Goal: Task Accomplishment & Management: Complete application form

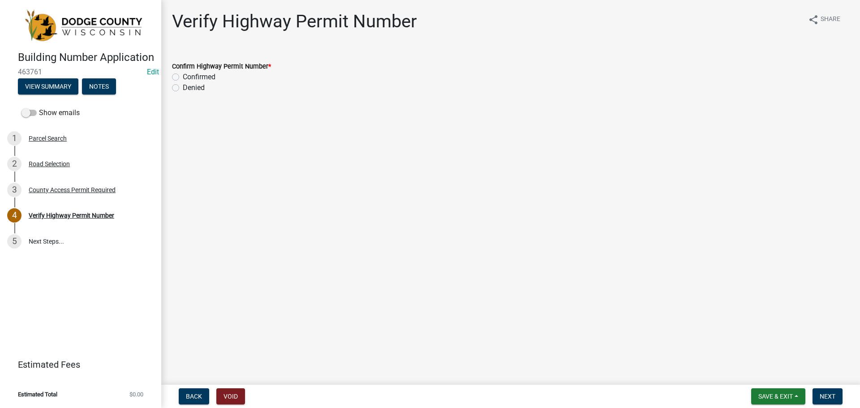
click at [183, 75] on label "Confirmed" at bounding box center [199, 77] width 33 height 11
click at [183, 75] on input "Confirmed" at bounding box center [186, 75] width 6 height 6
radio input "true"
click at [823, 397] on span "Next" at bounding box center [828, 396] width 16 height 7
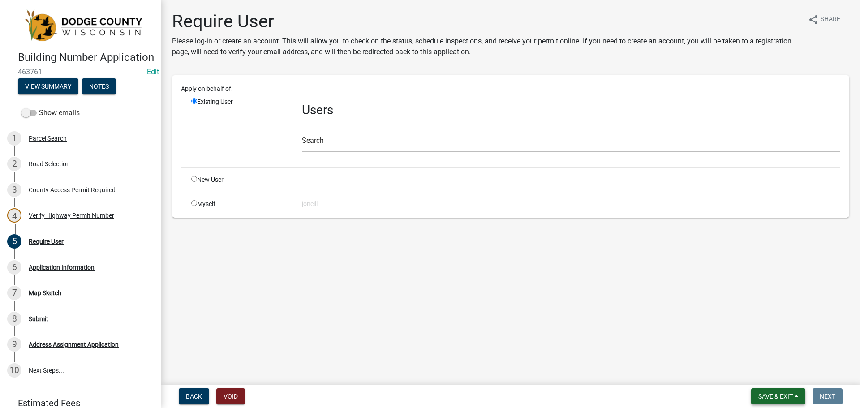
click at [786, 397] on span "Save & Exit" at bounding box center [776, 396] width 35 height 7
click at [776, 377] on button "Save & Exit" at bounding box center [770, 373] width 72 height 22
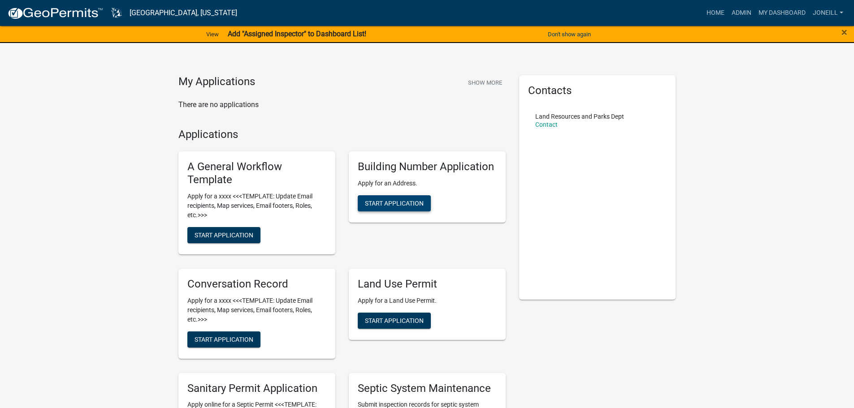
click at [382, 204] on span "Start Application" at bounding box center [394, 203] width 59 height 7
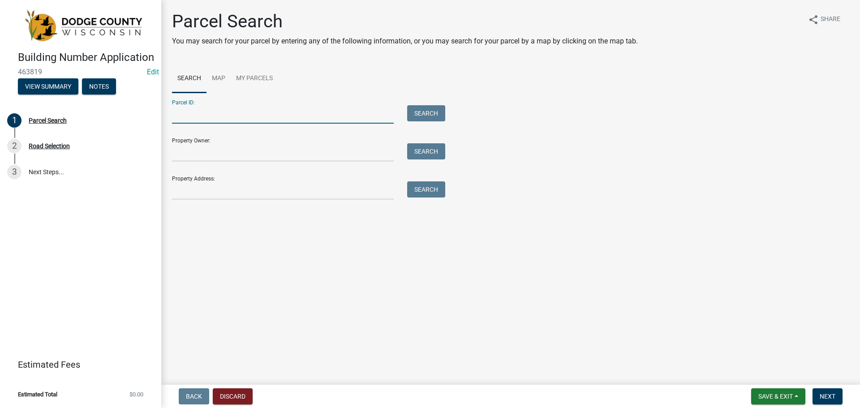
click at [188, 114] on input "Parcel ID:" at bounding box center [283, 114] width 222 height 18
click at [184, 116] on input "Parcel ID:" at bounding box center [283, 114] width 222 height 18
type input "02410160113000"
click at [421, 113] on button "Search" at bounding box center [426, 113] width 38 height 16
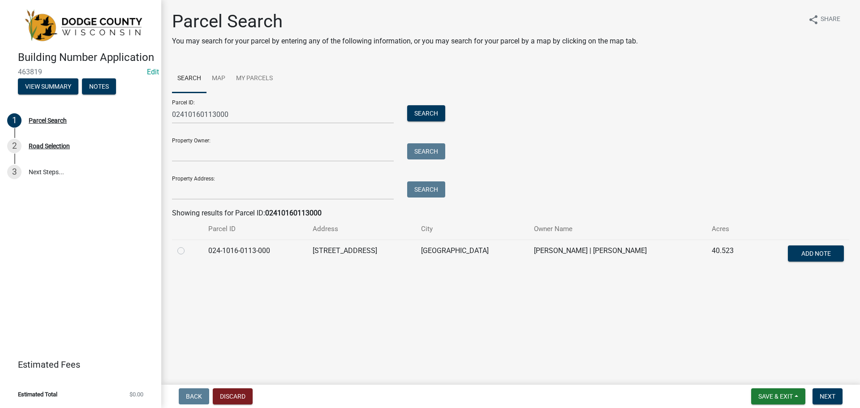
click at [188, 246] on label at bounding box center [188, 246] width 0 height 0
click at [188, 251] on input "radio" at bounding box center [191, 249] width 6 height 6
radio input "true"
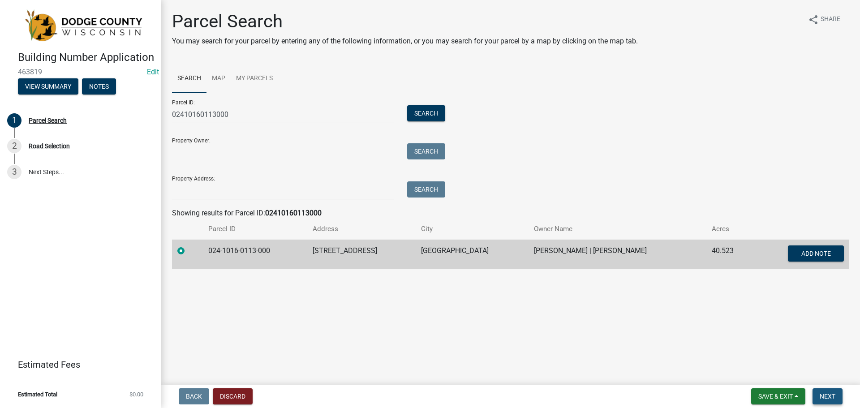
click at [831, 397] on span "Next" at bounding box center [828, 396] width 16 height 7
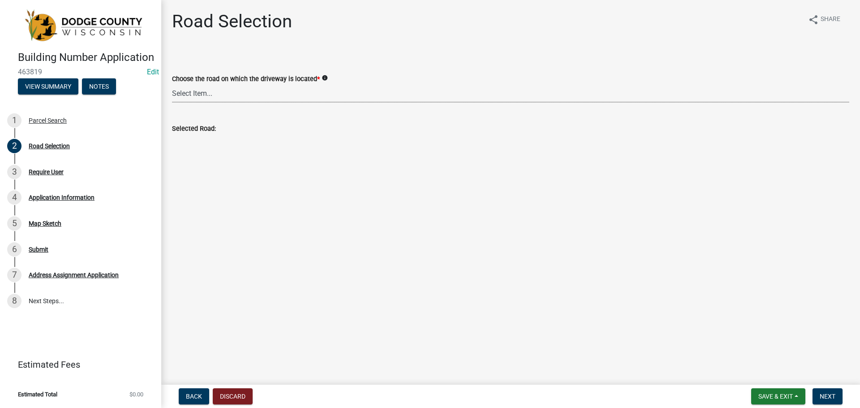
click at [237, 89] on select "Select Item... 100-YARD [PERSON_NAME][GEOGRAPHIC_DATA][PERSON_NAME][US_STATE][P…" at bounding box center [510, 93] width 677 height 18
click at [172, 84] on select "Select Item... 100-YARD [PERSON_NAME][GEOGRAPHIC_DATA][PERSON_NAME][US_STATE][P…" at bounding box center [510, 93] width 677 height 18
select select "a7e55330-8227-4ae2-90dc-bf778b4cf073"
click at [830, 395] on span "Next" at bounding box center [828, 396] width 16 height 7
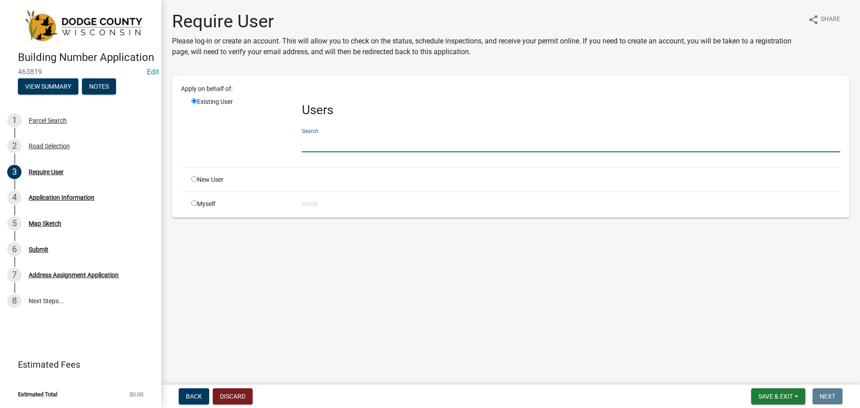
click at [331, 143] on input "text" at bounding box center [571, 143] width 539 height 18
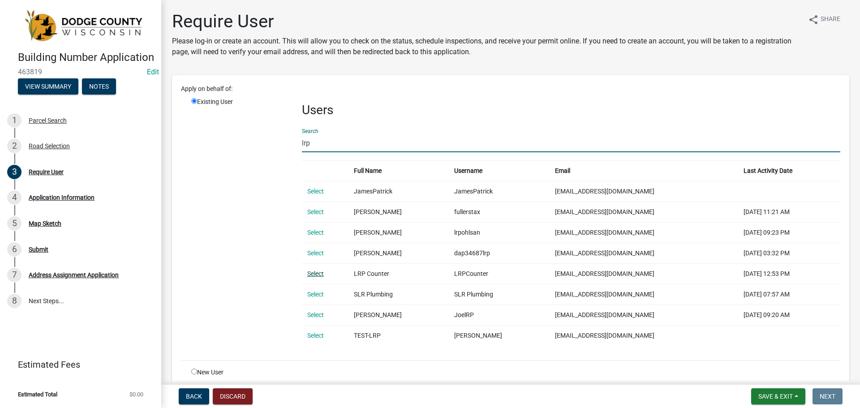
type input "lrp"
click at [314, 272] on link "Select" at bounding box center [315, 273] width 17 height 7
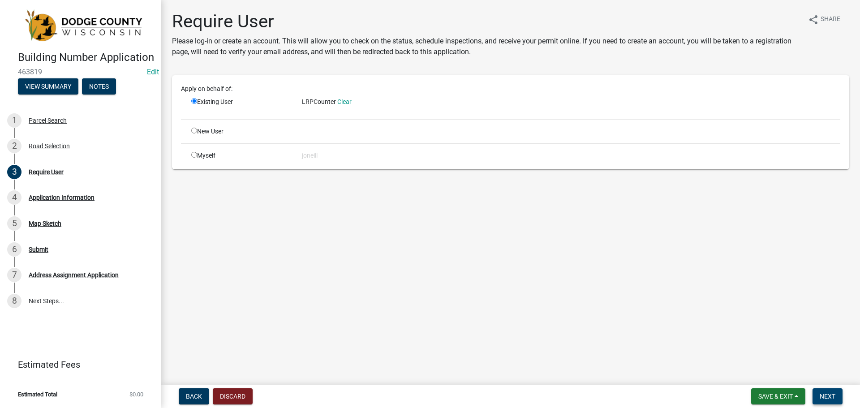
click at [834, 398] on span "Next" at bounding box center [828, 396] width 16 height 7
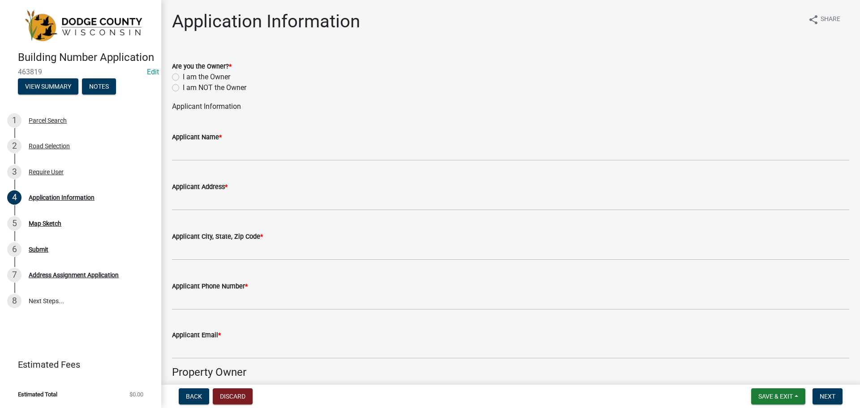
click at [183, 78] on label "I am the Owner" at bounding box center [206, 77] width 47 height 11
click at [183, 78] on input "I am the Owner" at bounding box center [186, 75] width 6 height 6
radio input "true"
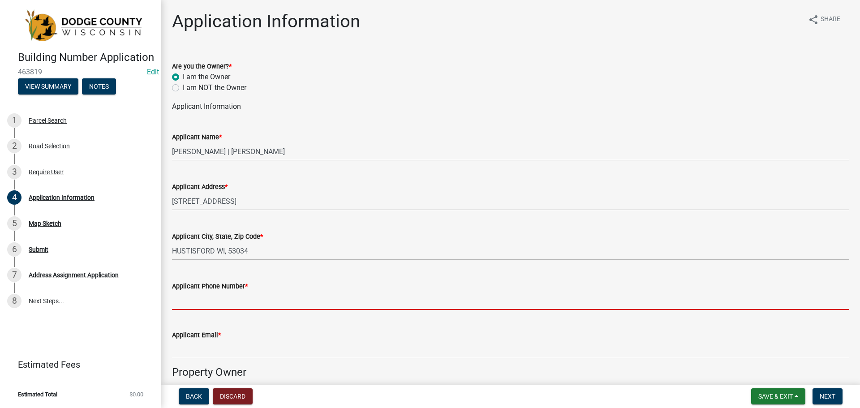
click at [191, 299] on input "Applicant Phone Number *" at bounding box center [510, 301] width 677 height 18
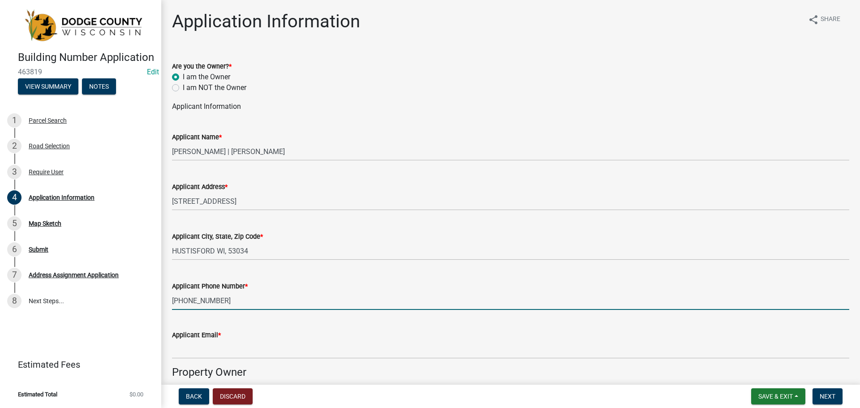
type input "[PHONE_NUMBER]"
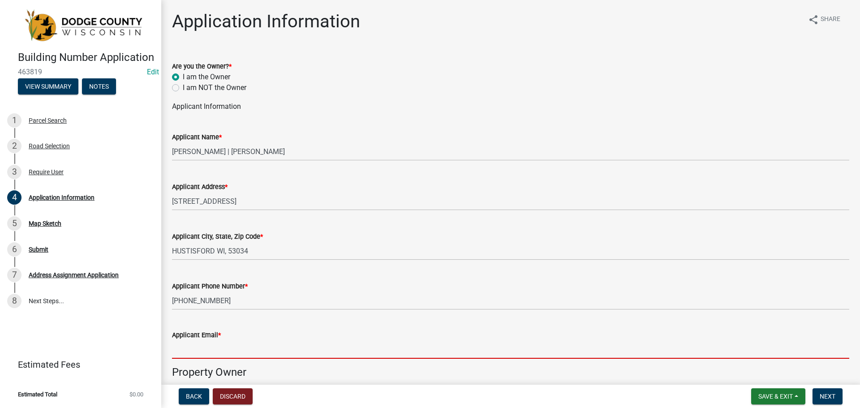
click at [206, 347] on input "Applicant Email *" at bounding box center [510, 350] width 677 height 18
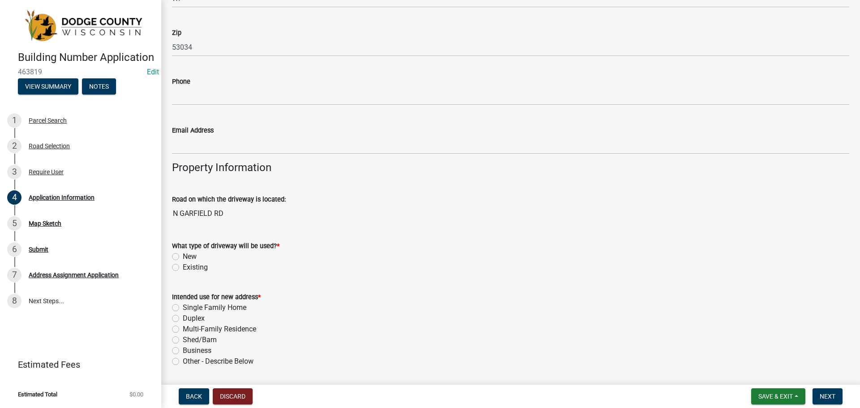
scroll to position [582, 0]
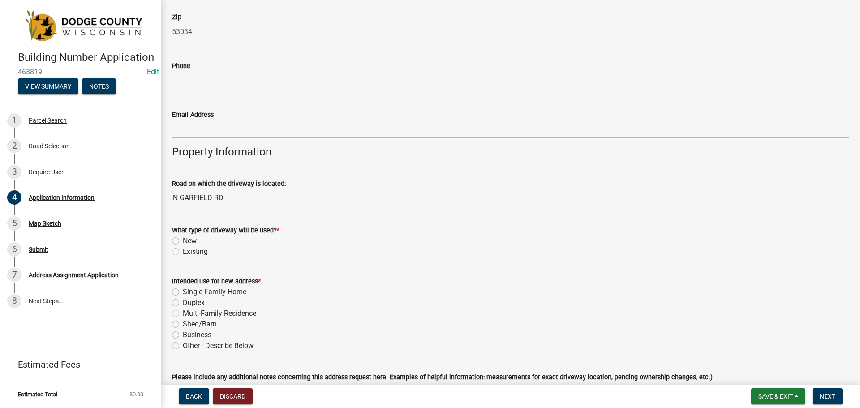
type input "[EMAIL_ADDRESS][DOMAIN_NAME]"
click at [183, 251] on label "Existing" at bounding box center [195, 251] width 25 height 11
click at [183, 251] on input "Existing" at bounding box center [186, 249] width 6 height 6
radio input "true"
click at [183, 324] on label "Shed/Barn" at bounding box center [200, 324] width 34 height 11
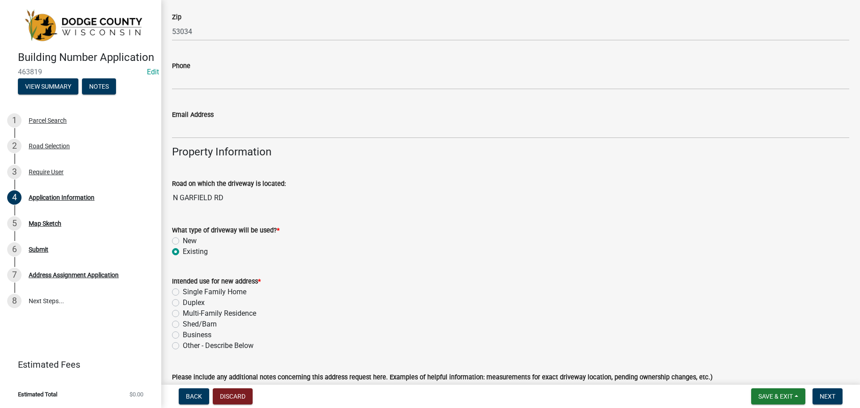
click at [183, 324] on input "Shed/Barn" at bounding box center [186, 322] width 6 height 6
radio input "true"
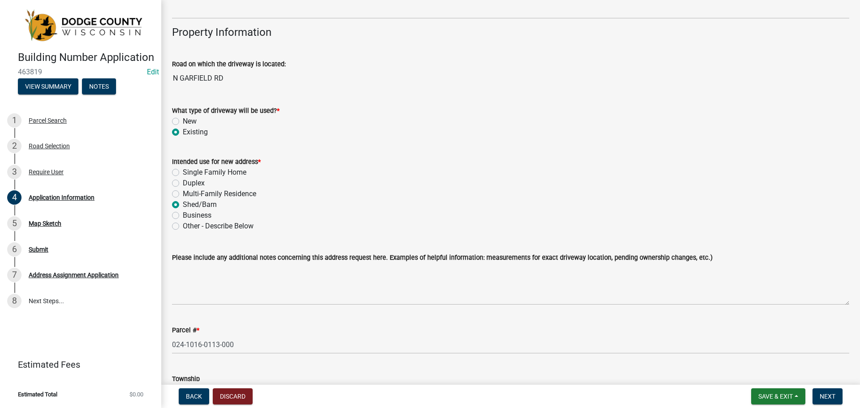
scroll to position [717, 0]
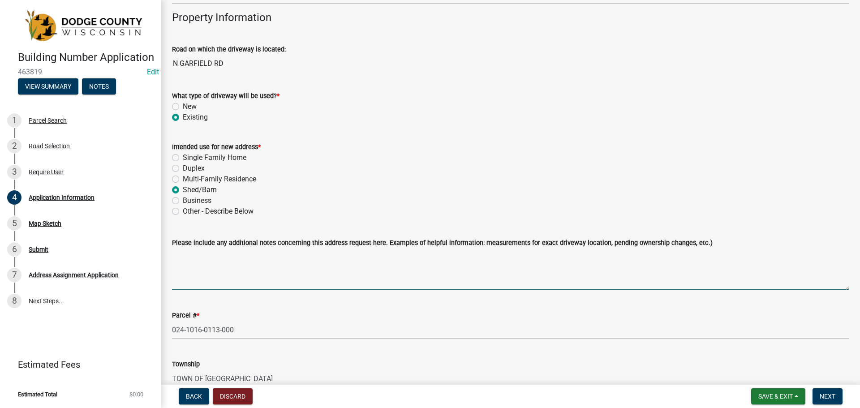
click at [185, 256] on textarea "Please include any additional notes concerning this address request here. Examp…" at bounding box center [510, 269] width 677 height 42
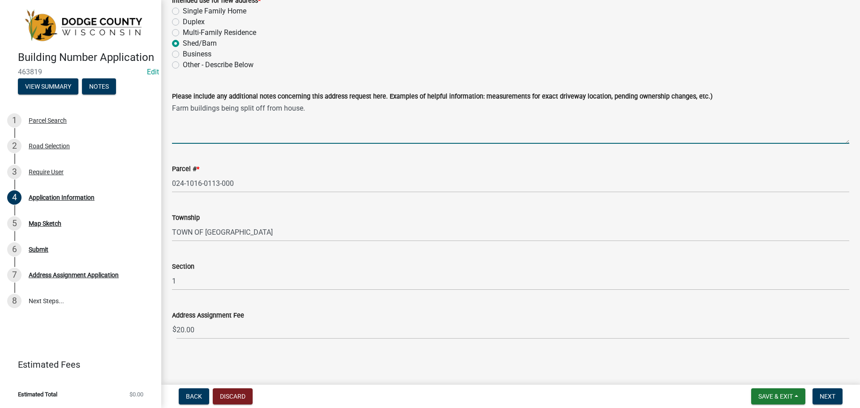
scroll to position [864, 0]
type textarea "Farm buildings being split off from house."
click at [837, 399] on button "Next" at bounding box center [828, 396] width 30 height 16
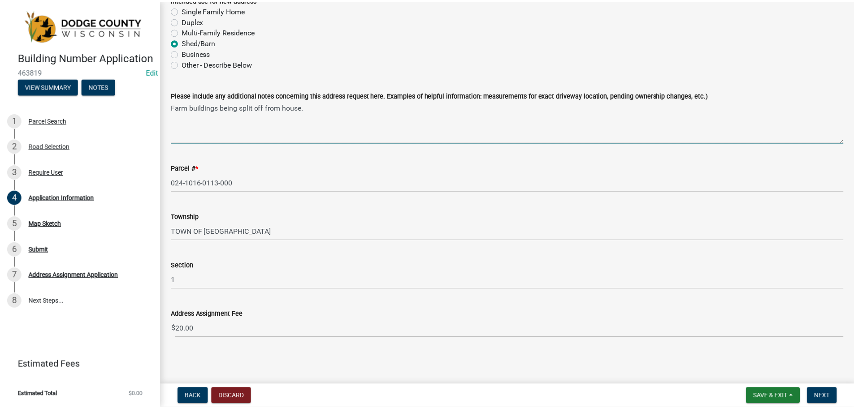
scroll to position [0, 0]
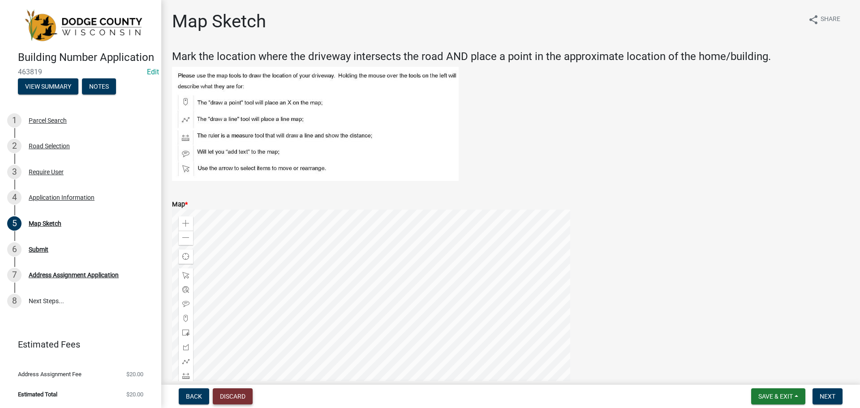
click at [239, 397] on button "Discard" at bounding box center [233, 396] width 40 height 16
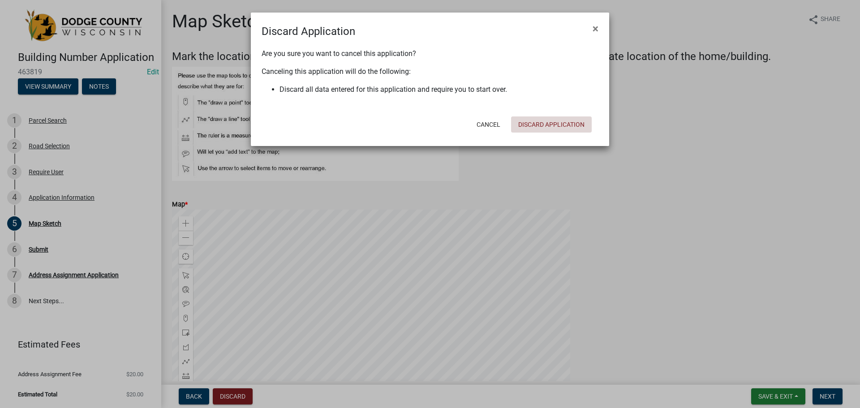
click at [552, 125] on button "Discard Application" at bounding box center [551, 124] width 81 height 16
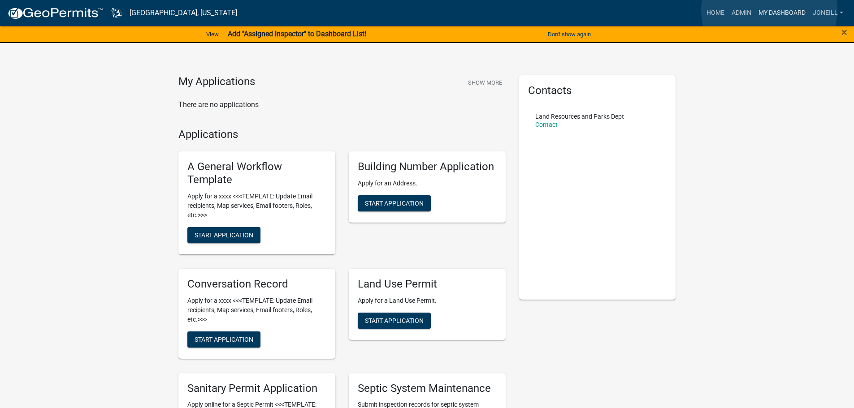
click at [769, 10] on link "My Dashboard" at bounding box center [782, 12] width 54 height 17
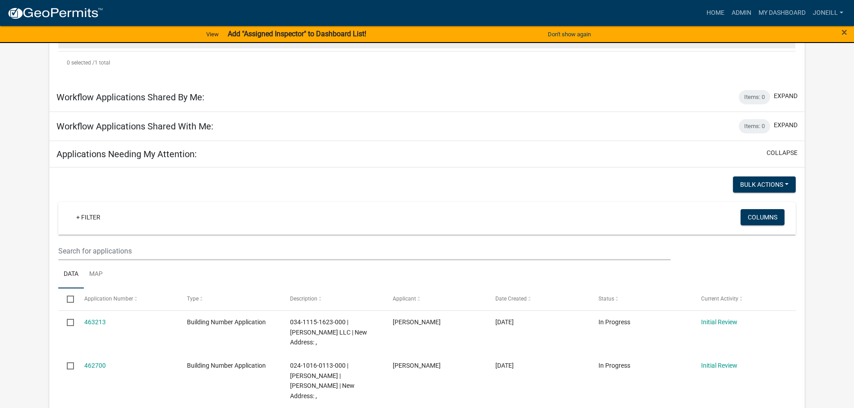
scroll to position [314, 0]
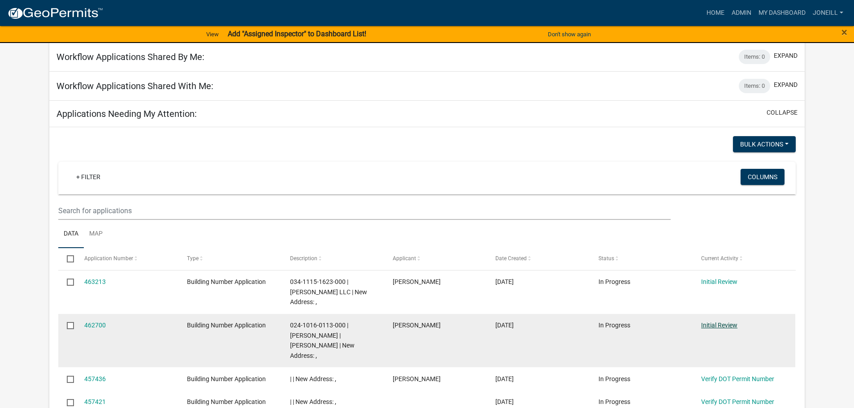
click at [717, 322] on link "Initial Review" at bounding box center [719, 325] width 36 height 7
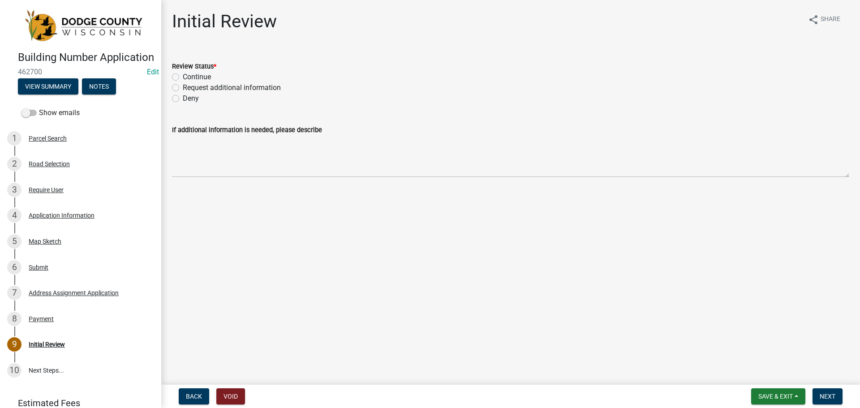
click at [183, 74] on label "Continue" at bounding box center [197, 77] width 28 height 11
click at [183, 74] on input "Continue" at bounding box center [186, 75] width 6 height 6
radio input "true"
click at [199, 396] on span "Back" at bounding box center [194, 396] width 16 height 7
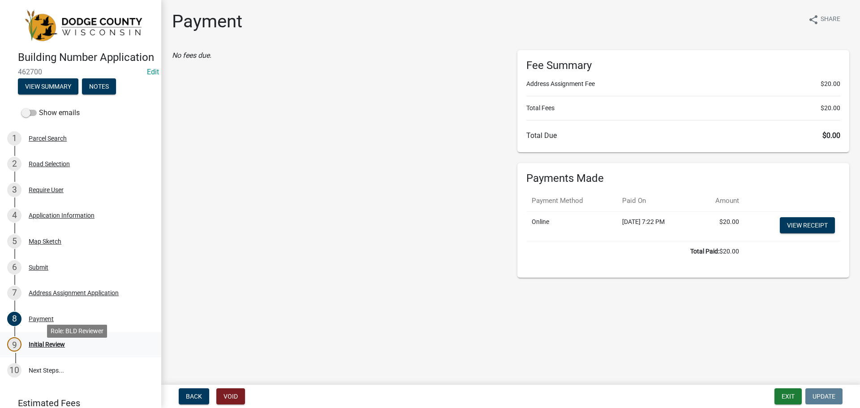
click at [47, 348] on div "Initial Review" at bounding box center [47, 344] width 36 height 6
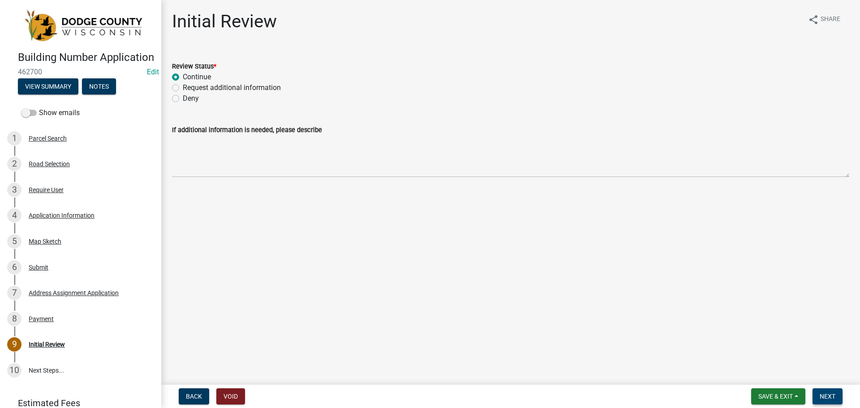
click at [821, 397] on span "Next" at bounding box center [828, 396] width 16 height 7
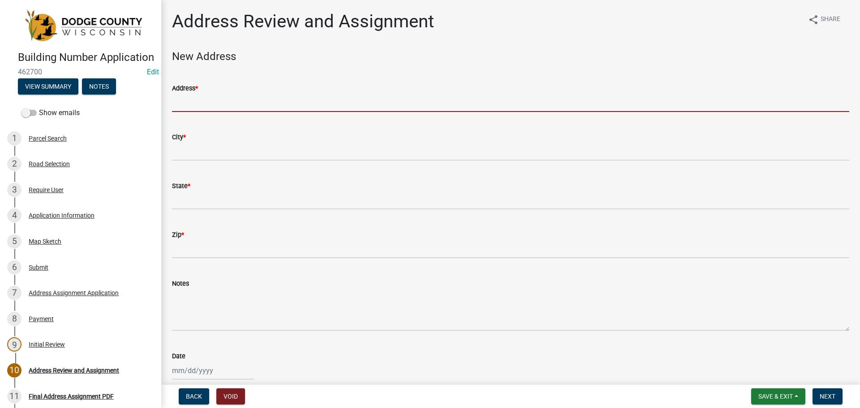
click at [197, 100] on input "Address *" at bounding box center [510, 103] width 677 height 18
click at [194, 101] on input "Address *" at bounding box center [510, 103] width 677 height 18
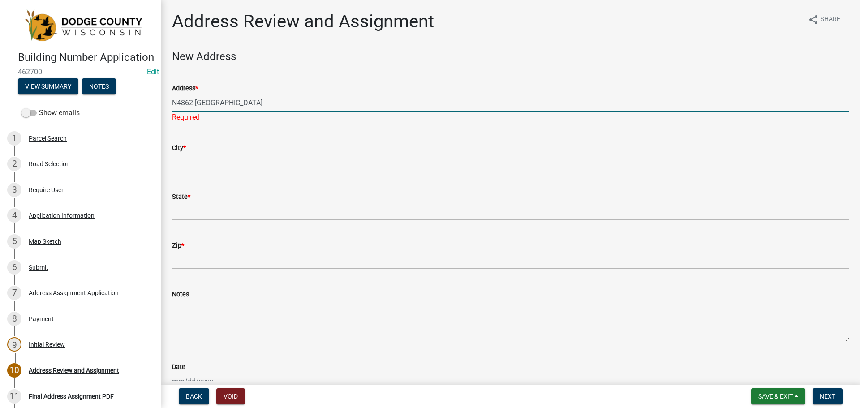
type input "N4862 [GEOGRAPHIC_DATA]"
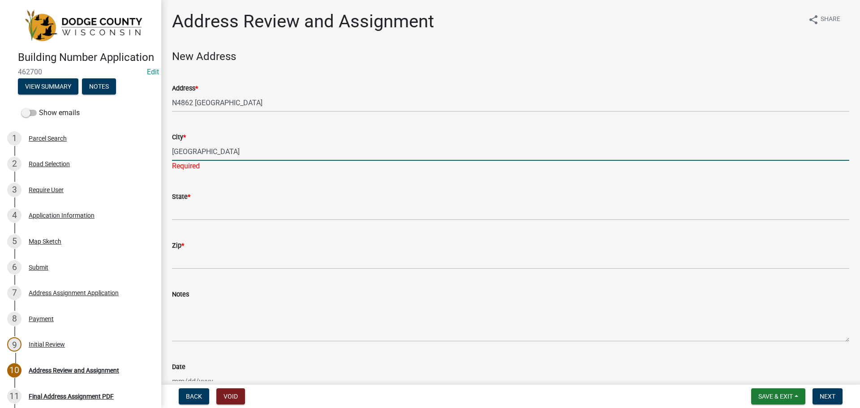
type input "[GEOGRAPHIC_DATA]"
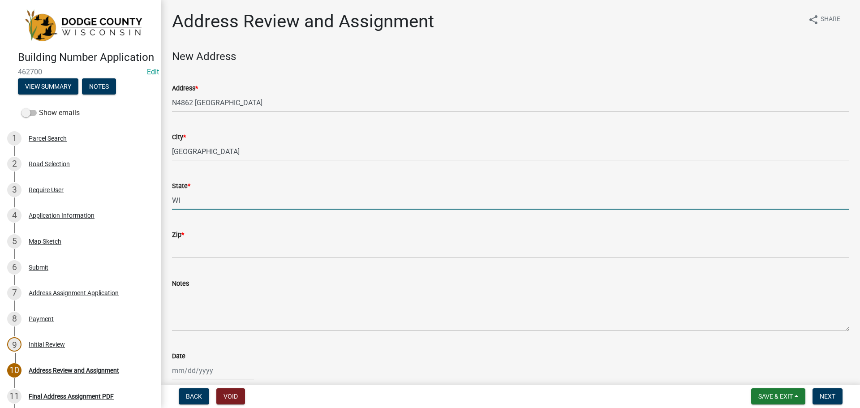
type input "WI"
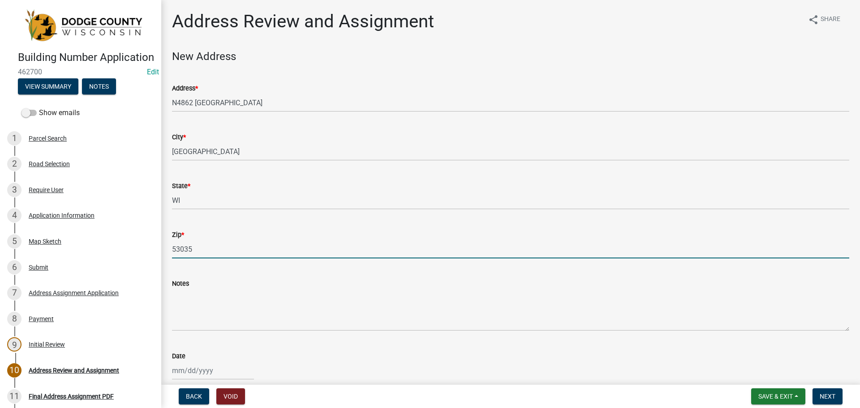
type input "53035"
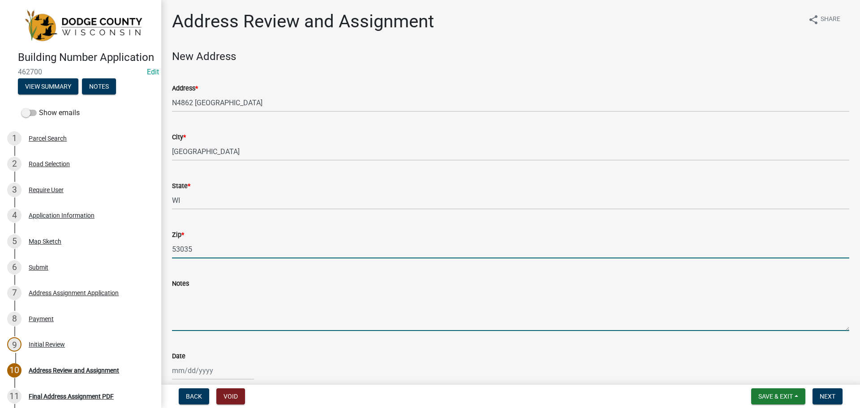
click at [189, 298] on textarea "Notes" at bounding box center [510, 310] width 677 height 42
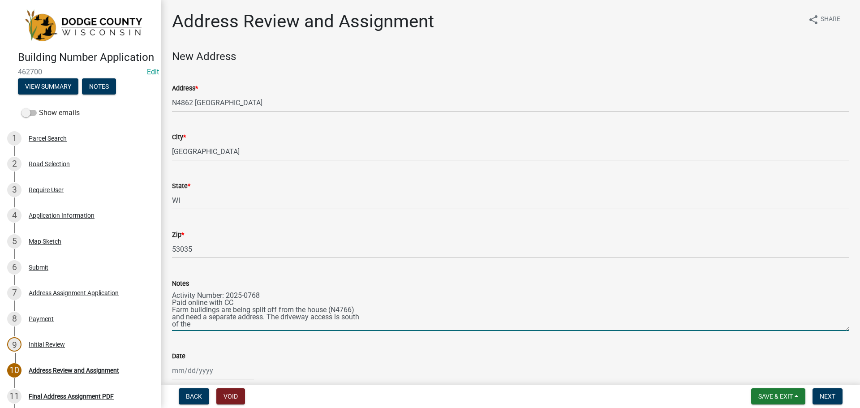
click at [336, 315] on textarea "Activity Number: 2025-0768 Paid online with CC Farm buildings are being split o…" at bounding box center [510, 310] width 677 height 42
click at [173, 326] on textarea "Activity Number: 2025-0768 Paid online with CC Farm buildings are being split o…" at bounding box center [510, 310] width 677 height 42
drag, startPoint x: 292, startPoint y: 326, endPoint x: 251, endPoint y: 326, distance: 41.2
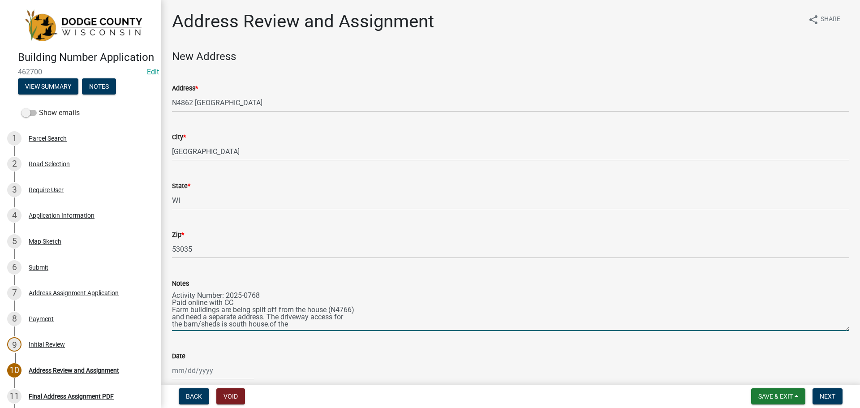
click at [251, 326] on textarea "Activity Number: 2025-0768 Paid online with CC Farm buildings are being split o…" at bounding box center [510, 310] width 677 height 42
click at [282, 316] on textarea "Activity Number: 2025-0768 Paid online with CC Farm buildings are being split o…" at bounding box center [510, 310] width 677 height 42
click at [281, 316] on textarea "Activity Number: 2025-0768 Paid online with CC Farm buildings are being split o…" at bounding box center [510, 310] width 677 height 42
click at [280, 316] on textarea "Activity Number: 2025-0768 Paid online with CC Farm buildings are being split o…" at bounding box center [510, 310] width 677 height 42
click at [360, 318] on textarea "Activity Number: 2025-0768 Paid online with CC Farm buildings are being split o…" at bounding box center [510, 310] width 677 height 42
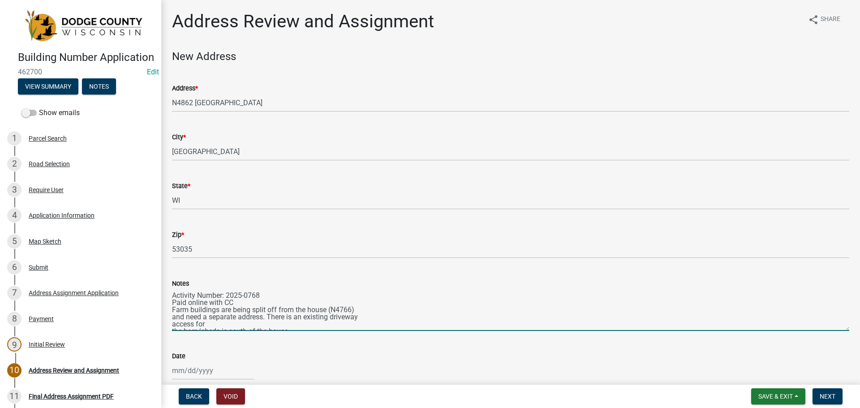
scroll to position [7, 0]
click at [171, 325] on div "Notes Activity Number: 2025-0768 Paid online with CC Farm buildings are being s…" at bounding box center [510, 298] width 691 height 65
click at [172, 324] on textarea "Activity Number: 2025-0768 Paid online with CC Farm buildings are being split o…" at bounding box center [510, 310] width 677 height 42
click at [258, 323] on textarea "Activity Number: 2025-0768 Paid online with CC Farm buildings are being split o…" at bounding box center [510, 310] width 677 height 42
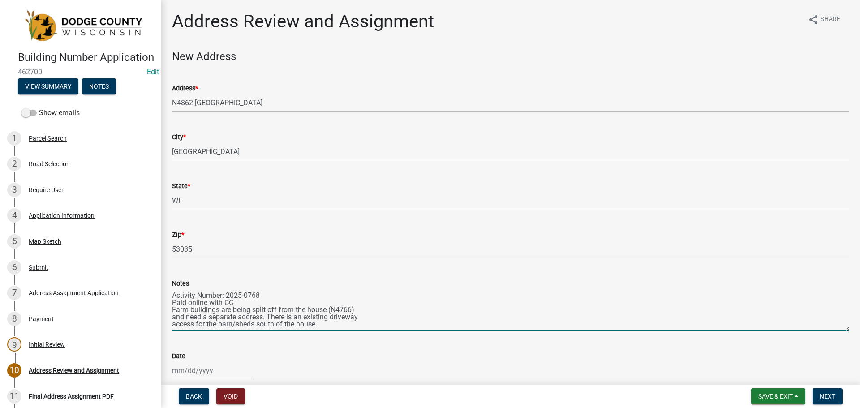
click at [325, 326] on textarea "Activity Number: 2025-0768 Paid online with CC Farm buildings are being split o…" at bounding box center [510, 310] width 677 height 42
drag, startPoint x: 191, startPoint y: 309, endPoint x: 319, endPoint y: 308, distance: 128.1
click at [319, 308] on textarea "Activity Number: 2025-0768 Paid online with CC Farm buildings are being split o…" at bounding box center [510, 310] width 677 height 42
click at [247, 321] on textarea "Activity Number: 2025-0768 Paid online with CC Farm buildings are being split o…" at bounding box center [510, 310] width 677 height 42
click at [258, 323] on textarea "Activity Number: 2025-0768 Paid online with CC Farm buildings are being split o…" at bounding box center [510, 310] width 677 height 42
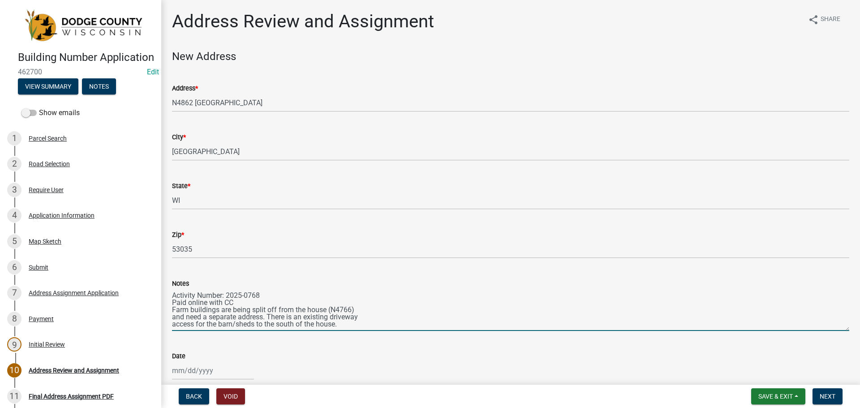
click at [360, 323] on textarea "Activity Number: 2025-0768 Paid online with CC Farm buildings are being split o…" at bounding box center [510, 310] width 677 height 42
click at [267, 317] on textarea "Activity Number: 2025-0768 Paid online with CC Farm buildings are being split o…" at bounding box center [510, 310] width 677 height 42
drag, startPoint x: 214, startPoint y: 326, endPoint x: 181, endPoint y: 317, distance: 34.8
click at [181, 317] on textarea "Activity Number: 2025-0768 Paid online with CC Farm buildings are being split o…" at bounding box center [510, 310] width 677 height 42
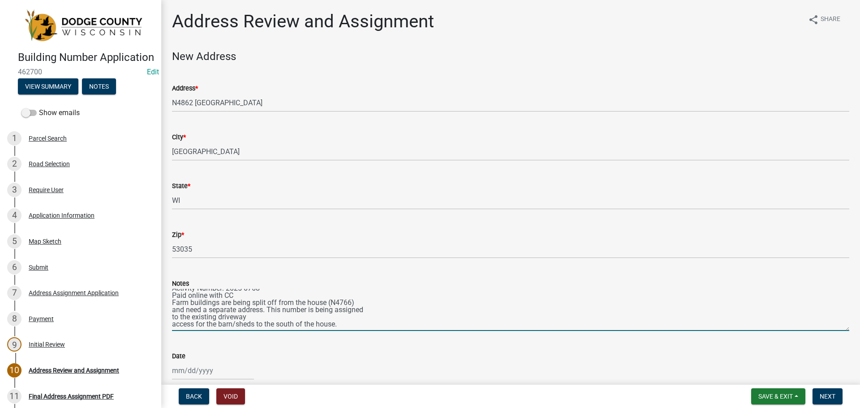
click at [173, 324] on textarea "Activity Number: 2025-0768 Paid online with CC Farm buildings are being split o…" at bounding box center [510, 310] width 677 height 42
click at [354, 324] on textarea "Activity Number: 2025-0768 Paid online with CC Farm buildings are being split o…" at bounding box center [510, 310] width 677 height 42
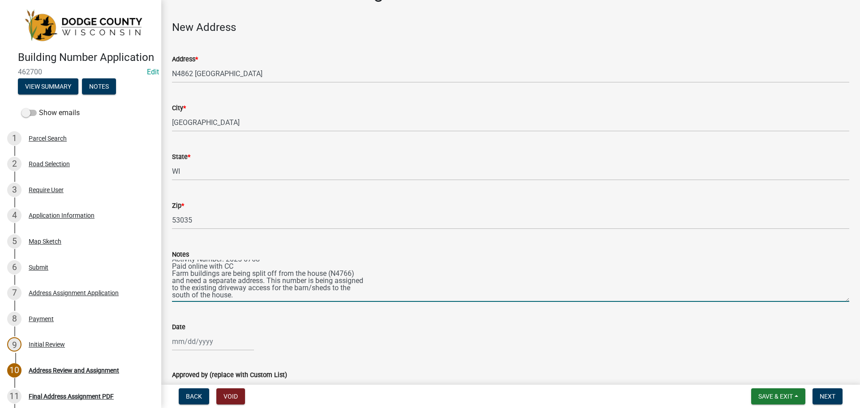
scroll to position [45, 0]
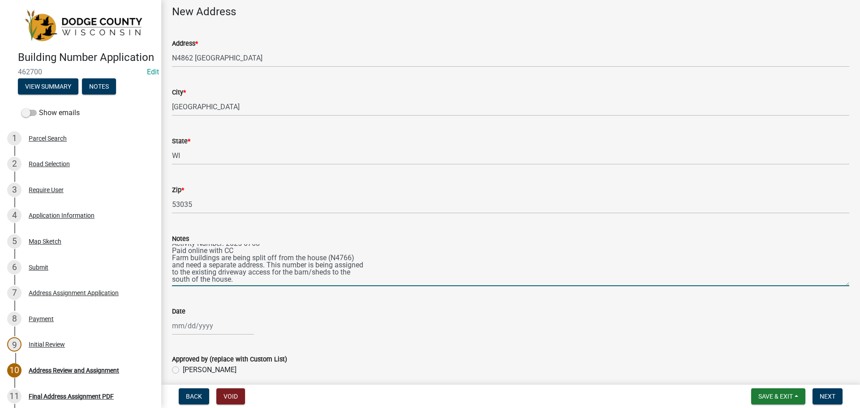
type textarea "Activity Number: 2025-0768 Paid online with CC Farm buildings are being split o…"
click at [197, 325] on div at bounding box center [213, 326] width 82 height 18
select select "8"
select select "2025"
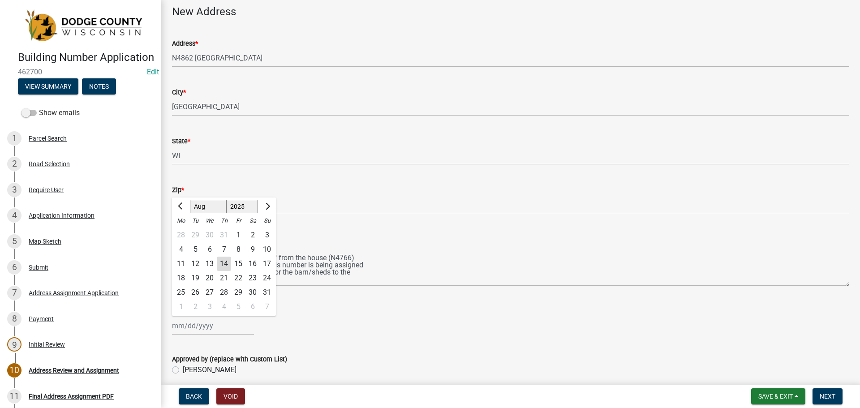
click at [224, 261] on div "14" at bounding box center [224, 264] width 14 height 14
type input "[DATE]"
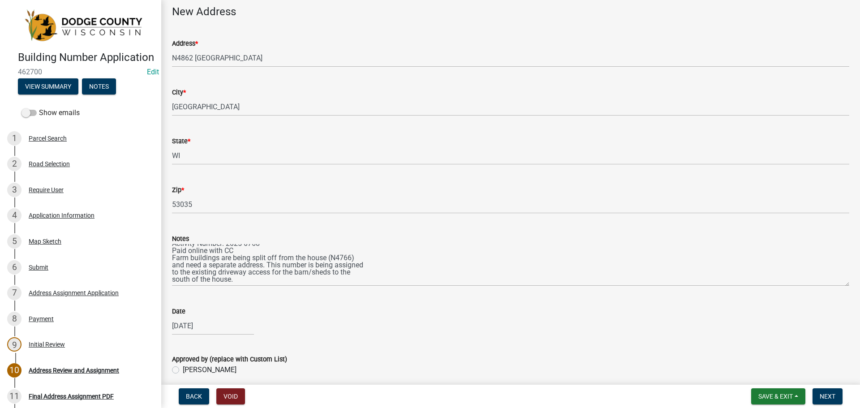
click at [183, 370] on label "[PERSON_NAME]" at bounding box center [210, 370] width 54 height 11
click at [183, 370] on input "[PERSON_NAME]" at bounding box center [186, 368] width 6 height 6
radio input "true"
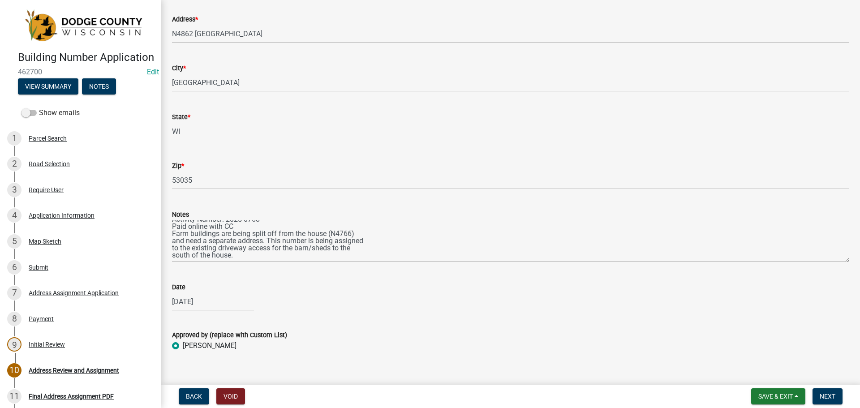
scroll to position [82, 0]
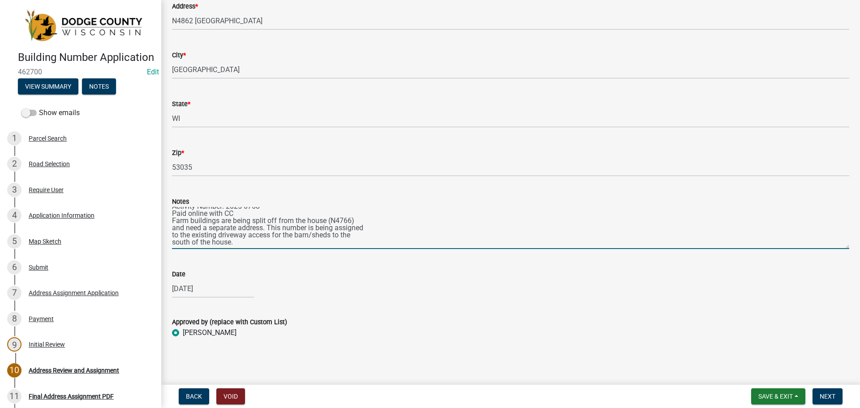
click at [310, 228] on textarea "Activity Number: 2025-0768 Paid online with CC Farm buildings are being split o…" at bounding box center [510, 228] width 677 height 42
click at [350, 229] on textarea "Activity Number: 2025-0768 Paid online with CC Farm buildings are being split o…" at bounding box center [510, 228] width 677 height 42
click at [173, 241] on textarea "Activity Number: 2025-0768 Paid online with CC Farm buildings are being split o…" at bounding box center [510, 228] width 677 height 42
click at [365, 235] on textarea "Activity Number: 2025-0768 Paid online with CC Farm buildings are being split o…" at bounding box center [510, 228] width 677 height 42
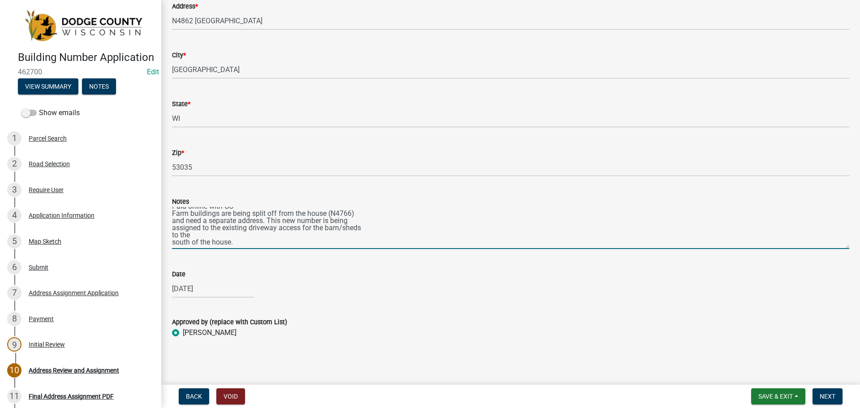
click at [173, 242] on textarea "Activity Number: 2025-0768 Paid online with CC Farm buildings are being split o…" at bounding box center [510, 228] width 677 height 42
click at [250, 234] on textarea "Activity Number: 2025-0768 Paid online with CC Farm buildings are being split o…" at bounding box center [510, 228] width 677 height 42
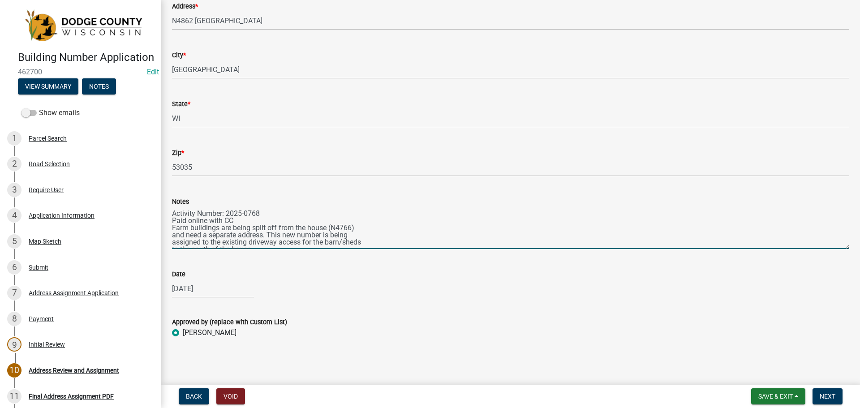
type textarea "Activity Number: 2025-0768 Paid online with CC Farm buildings are being split o…"
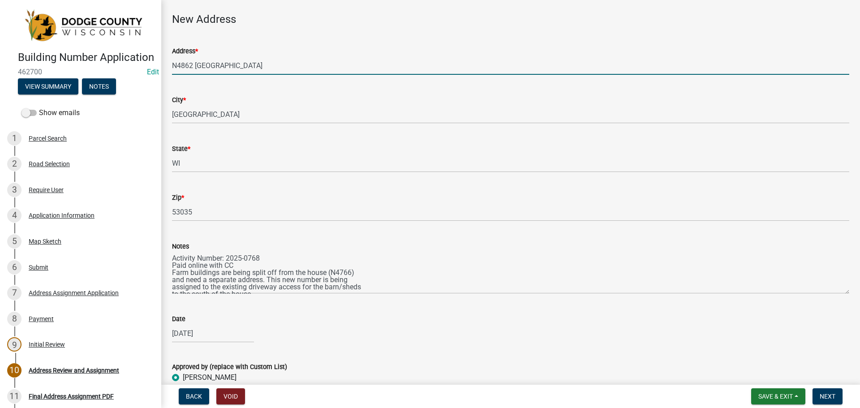
click at [182, 65] on input "N4862 [GEOGRAPHIC_DATA]" at bounding box center [510, 65] width 677 height 18
type input "[STREET_ADDRESS]"
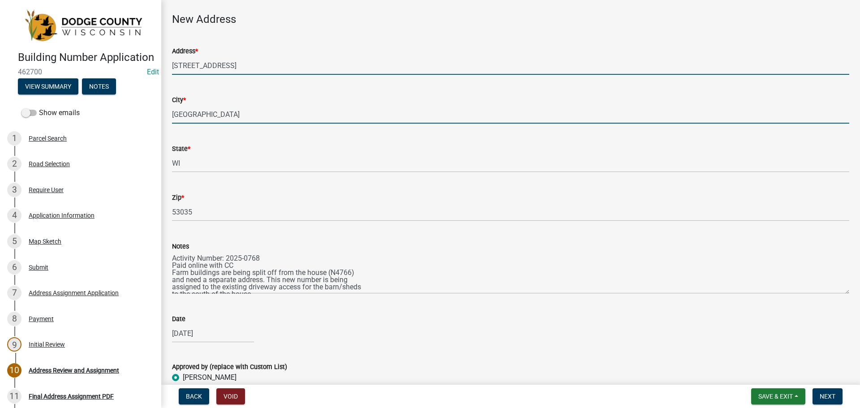
click at [224, 115] on input "[GEOGRAPHIC_DATA]" at bounding box center [510, 114] width 677 height 18
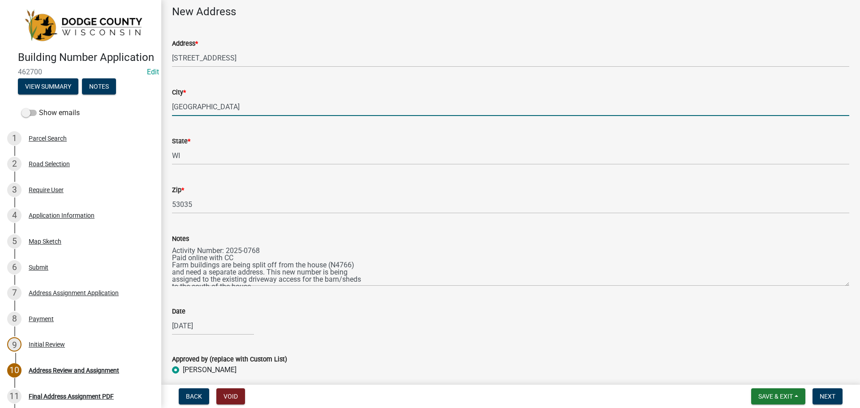
scroll to position [82, 0]
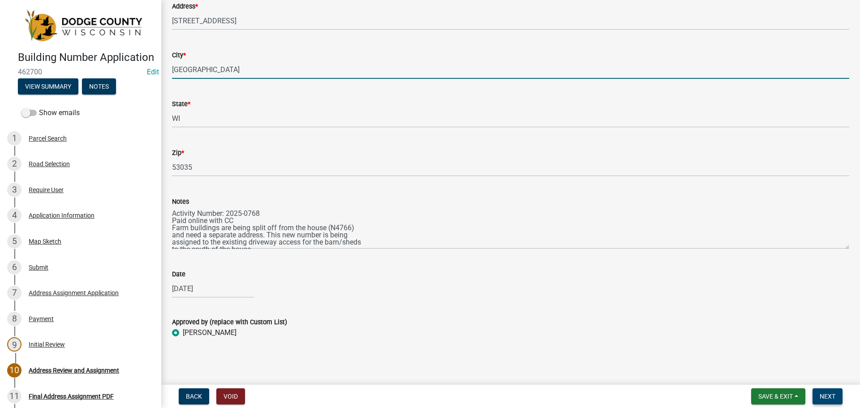
click at [829, 397] on span "Next" at bounding box center [828, 396] width 16 height 7
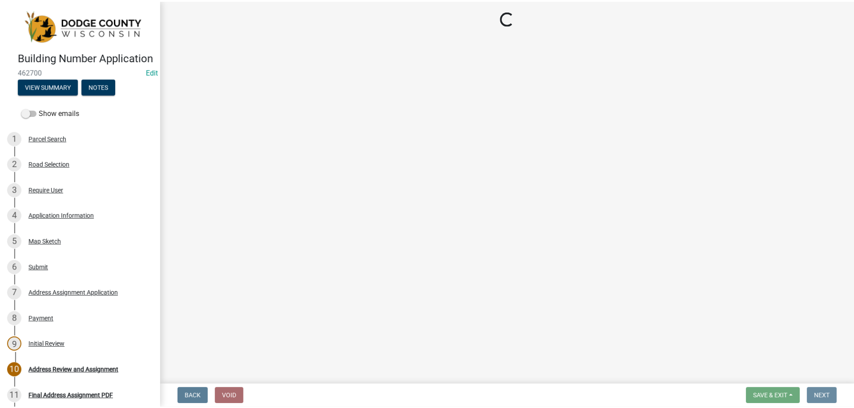
scroll to position [0, 0]
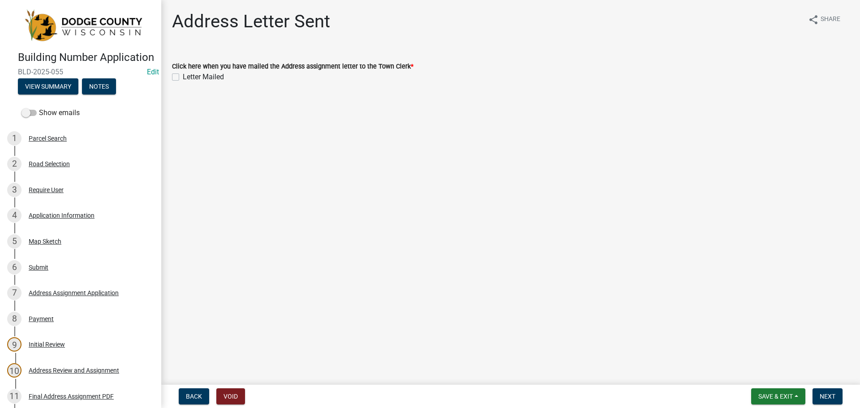
click at [183, 77] on label "Letter Mailed" at bounding box center [203, 77] width 41 height 11
click at [183, 77] on input "Letter Mailed" at bounding box center [186, 75] width 6 height 6
checkbox input "true"
click at [828, 397] on span "Next" at bounding box center [828, 396] width 16 height 7
